Goal: Task Accomplishment & Management: Manage account settings

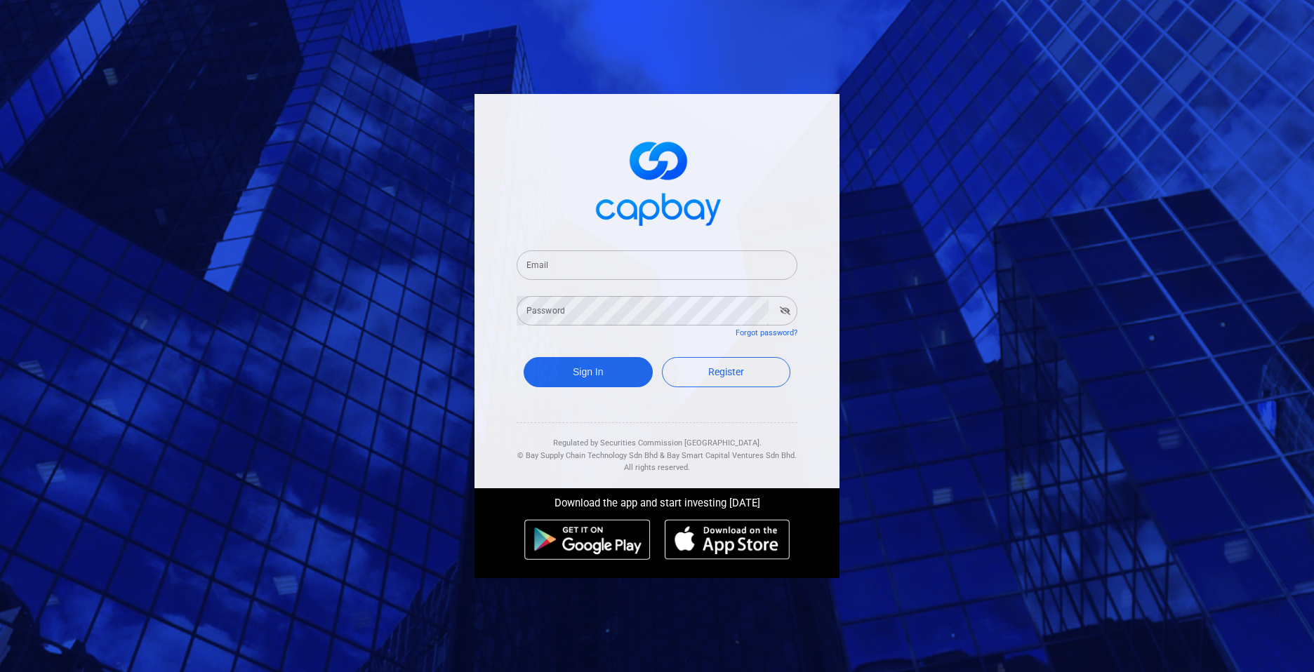
click at [554, 266] on input "Email" at bounding box center [657, 265] width 281 height 29
type input "[EMAIL_ADDRESS][DOMAIN_NAME]"
click at [582, 368] on button "Sign In" at bounding box center [588, 372] width 129 height 30
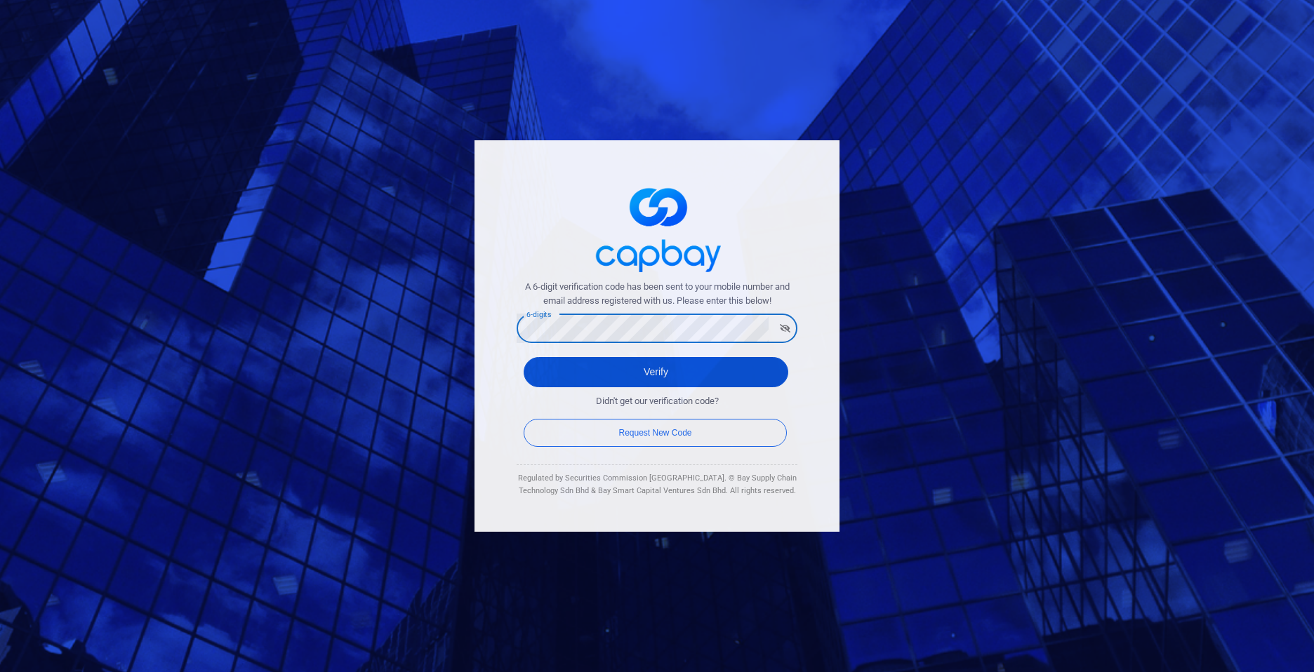
click at [592, 371] on button "Verify" at bounding box center [656, 372] width 265 height 30
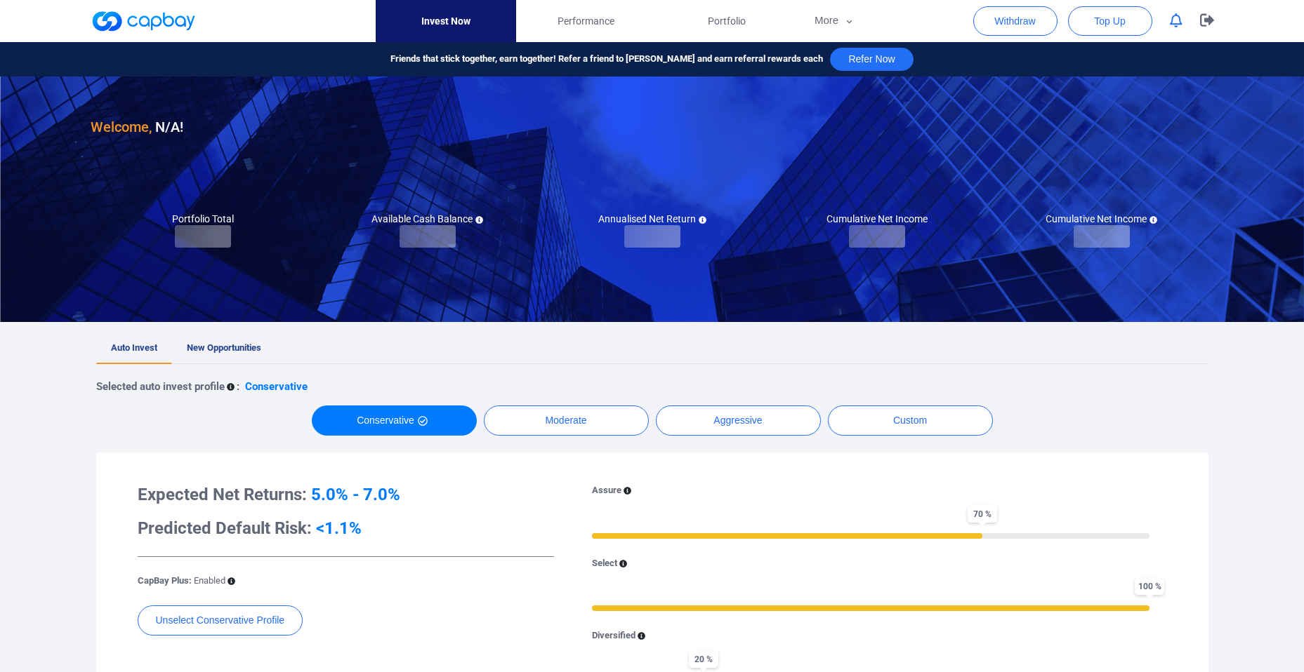
checkbox input "true"
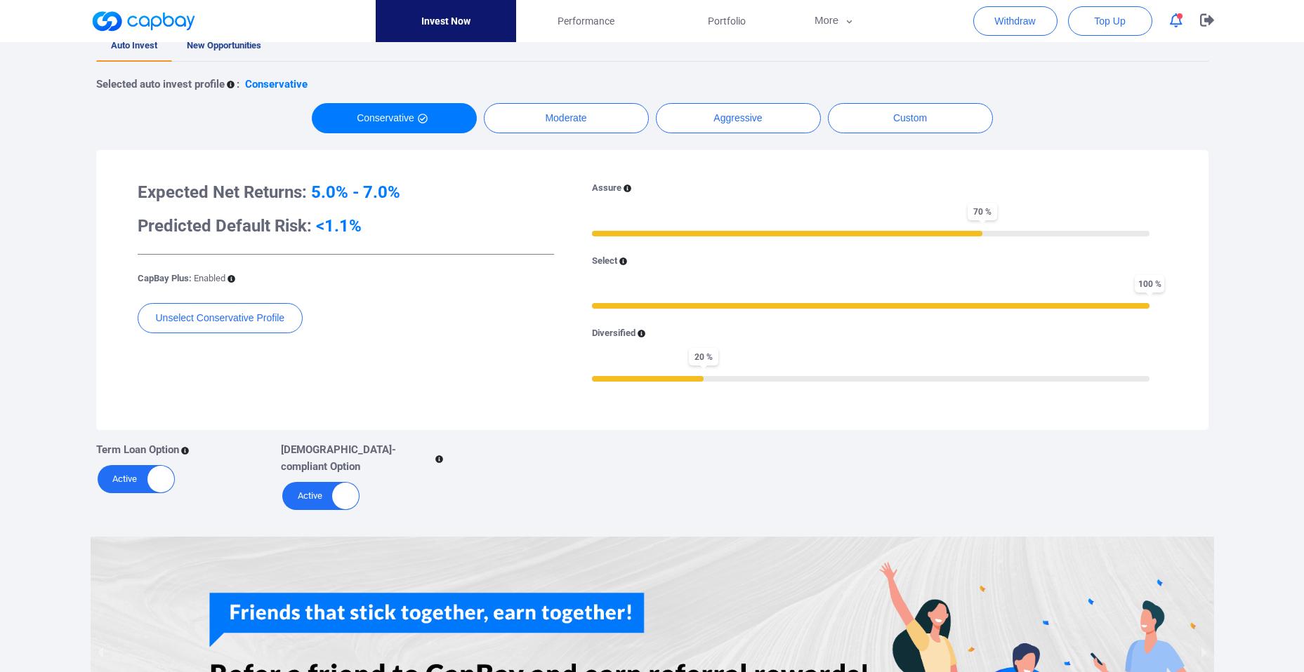
scroll to position [201, 0]
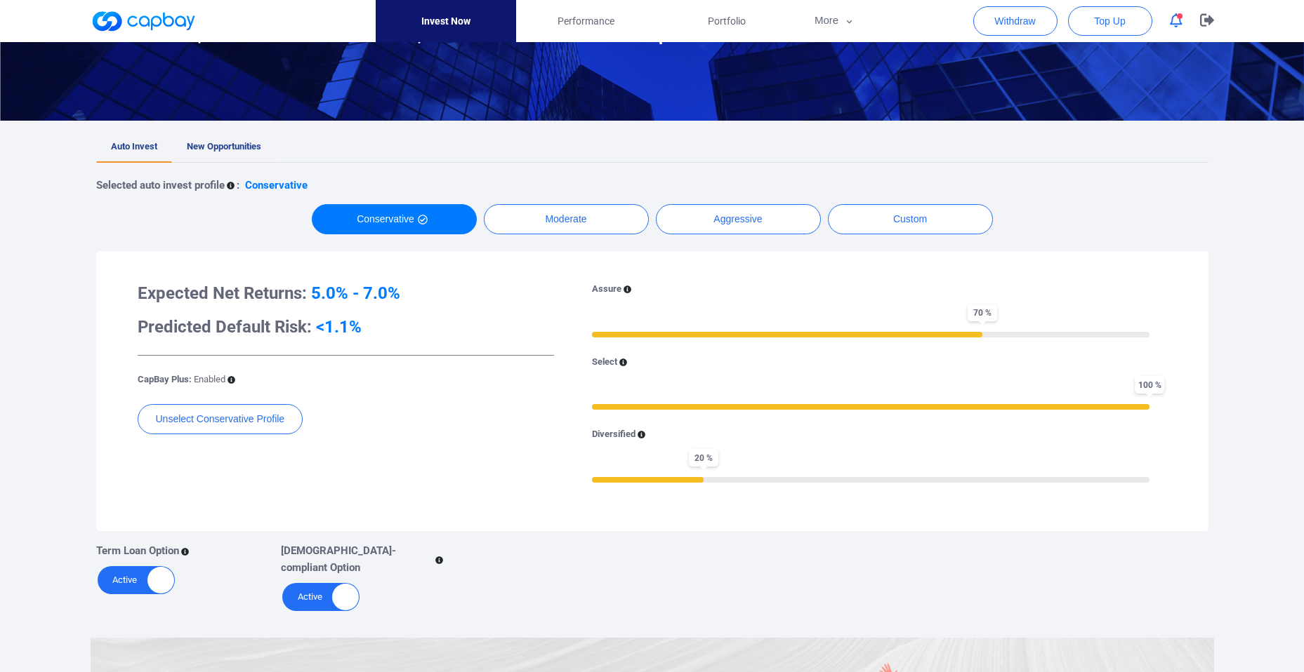
click at [203, 146] on span "New Opportunities" at bounding box center [224, 146] width 74 height 11
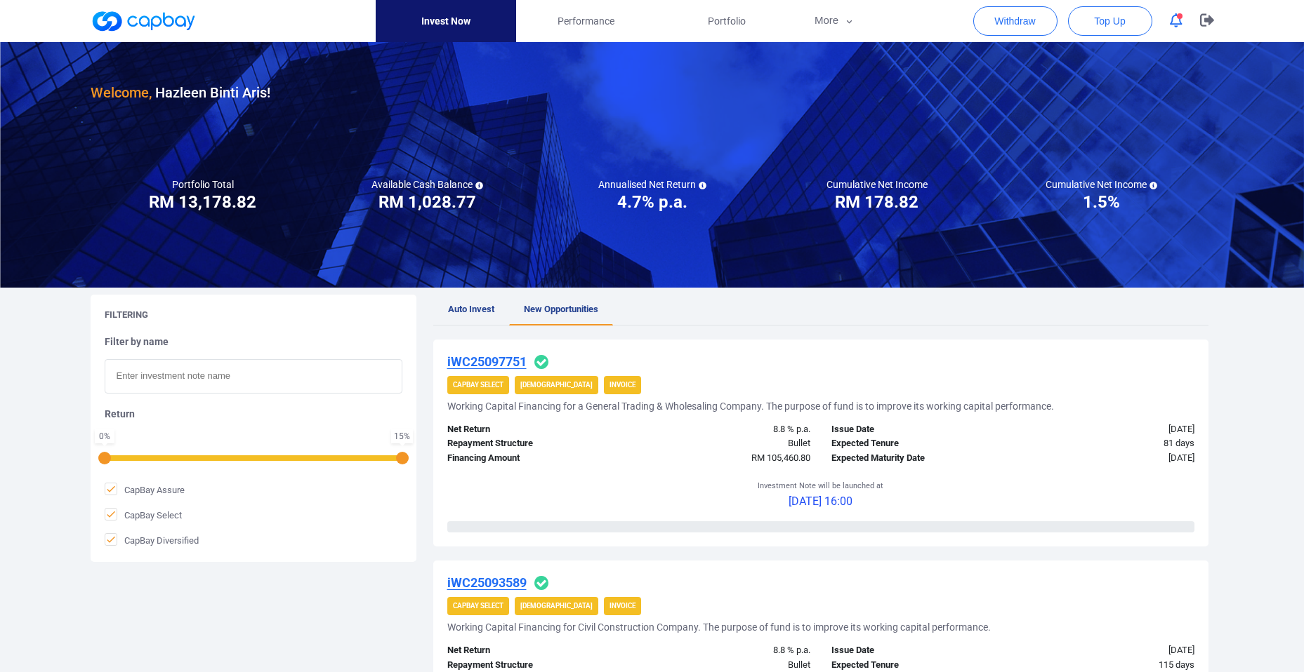
click at [1178, 16] on span "button" at bounding box center [1180, 16] width 6 height 6
click at [1202, 18] on icon "button" at bounding box center [1207, 19] width 14 height 13
